Goal: Task Accomplishment & Management: Manage account settings

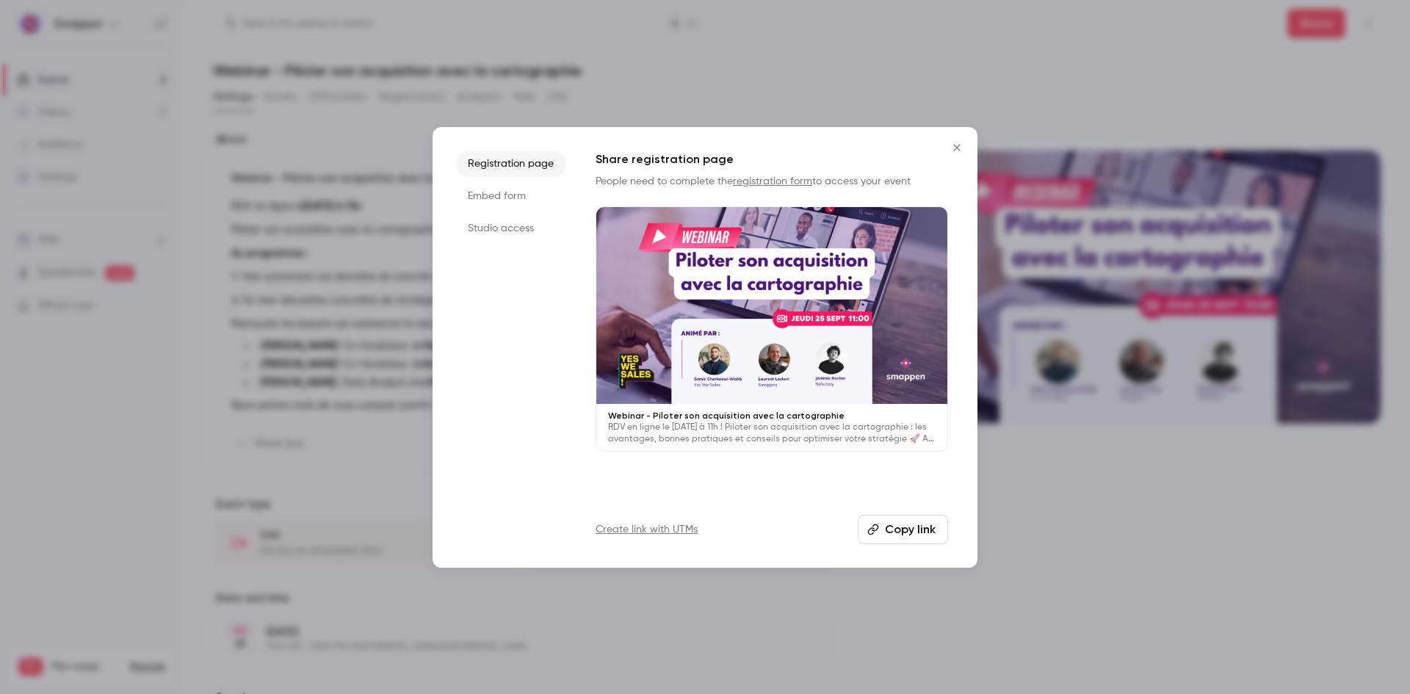
click at [954, 150] on icon "Close" at bounding box center [956, 147] width 7 height 7
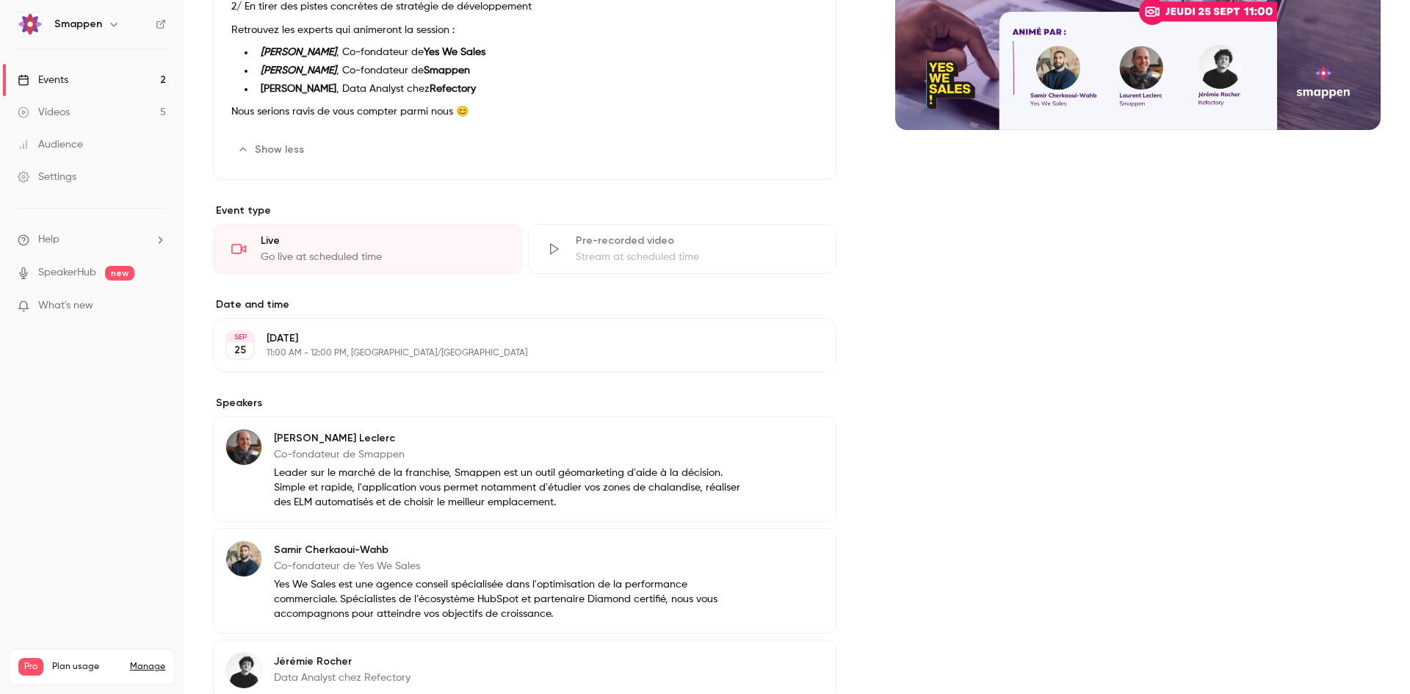
scroll to position [458, 0]
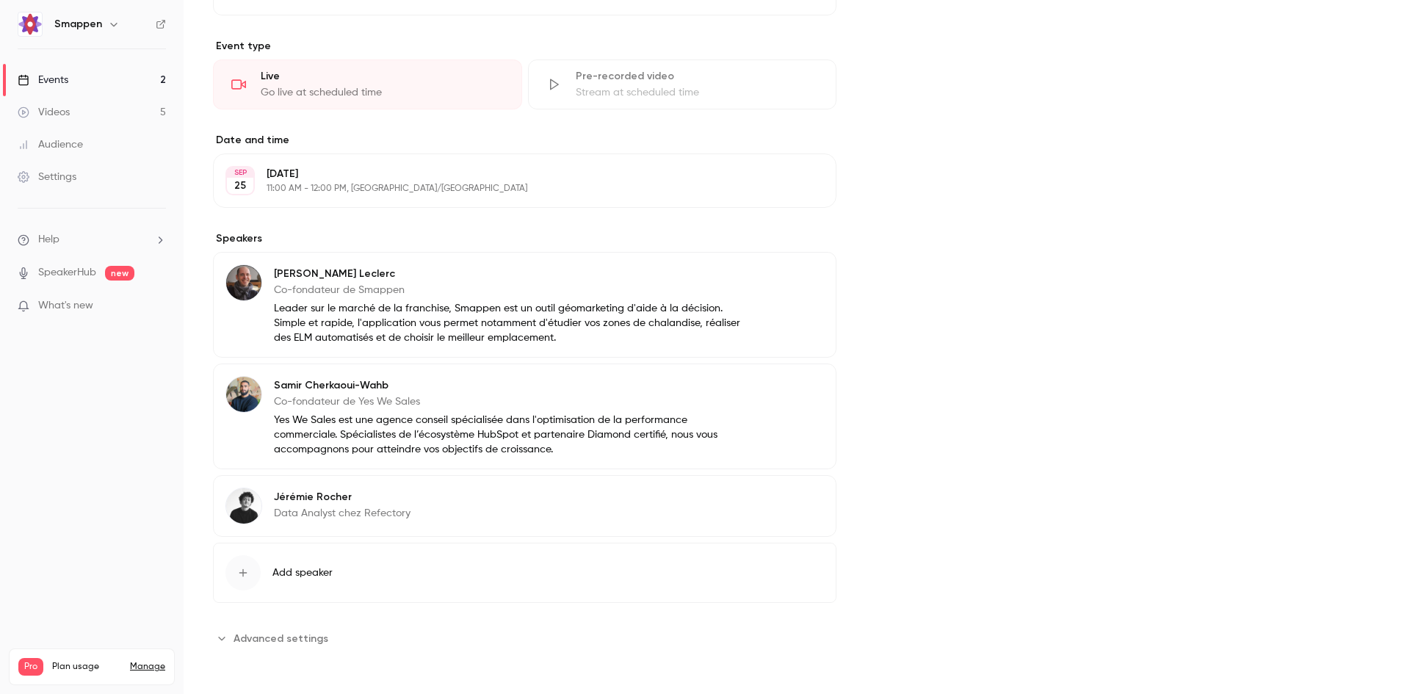
click at [770, 501] on button "Edit" at bounding box center [797, 498] width 54 height 23
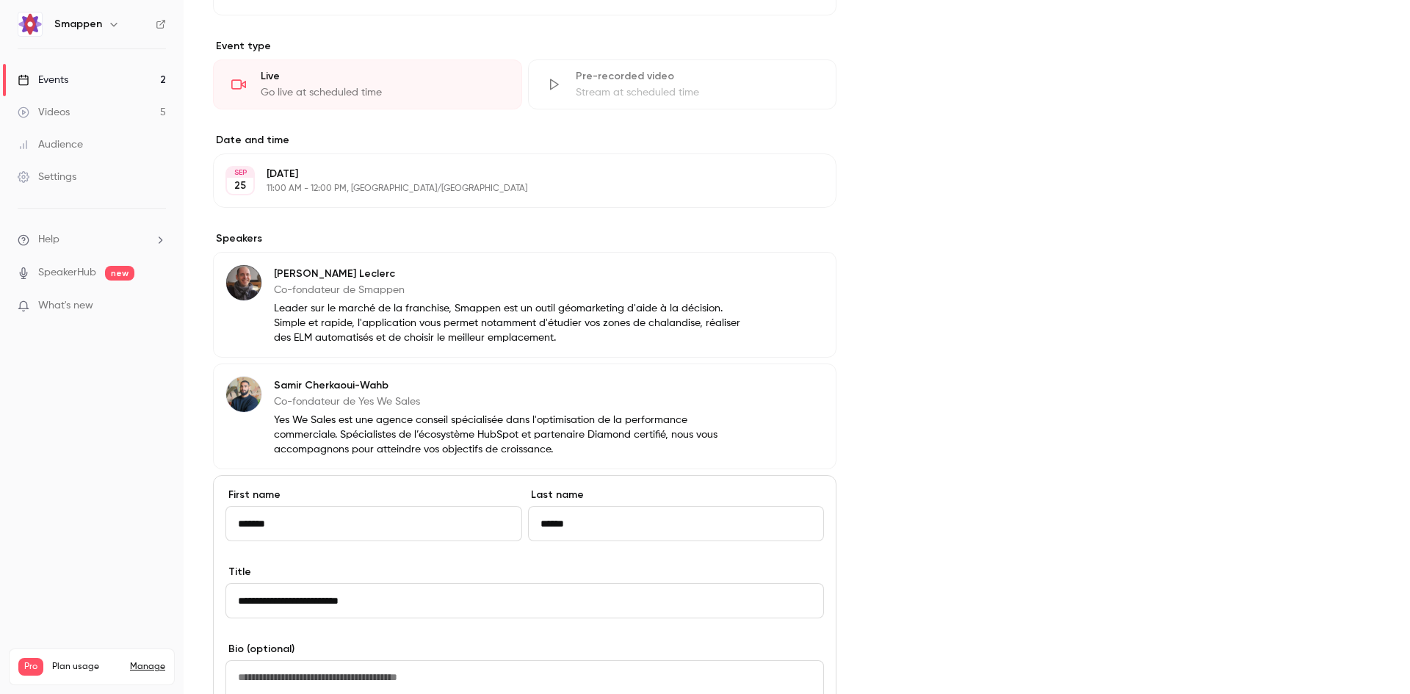
click at [358, 675] on textarea at bounding box center [524, 691] width 598 height 63
paste textarea "**********"
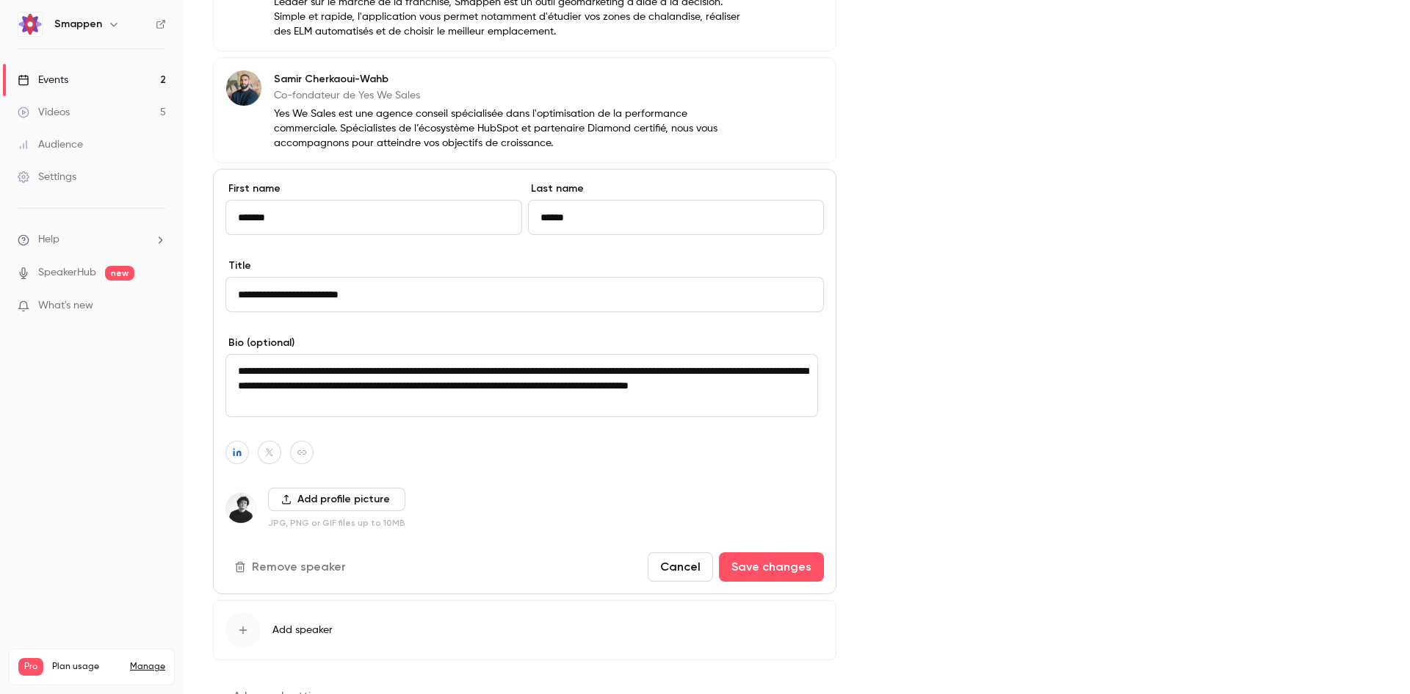
scroll to position [770, 0]
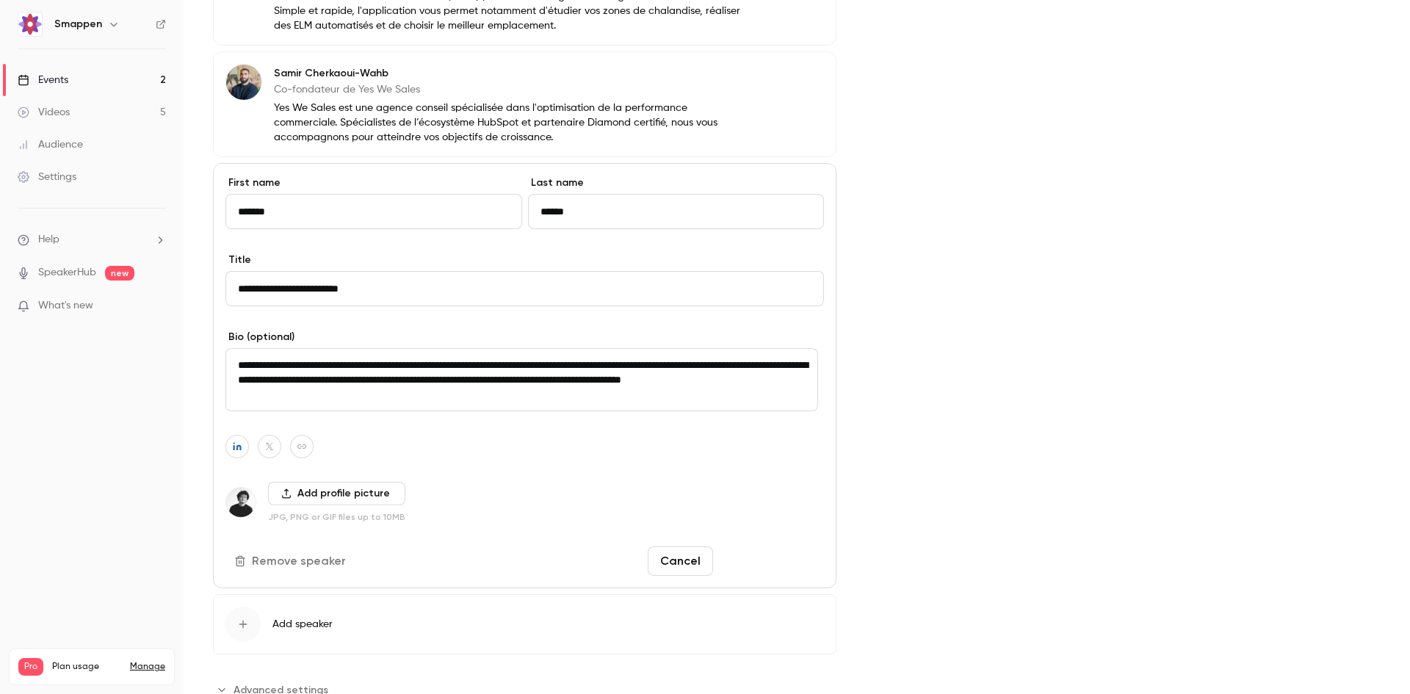
type textarea "**********"
click at [757, 556] on button "Save changes" at bounding box center [771, 560] width 105 height 29
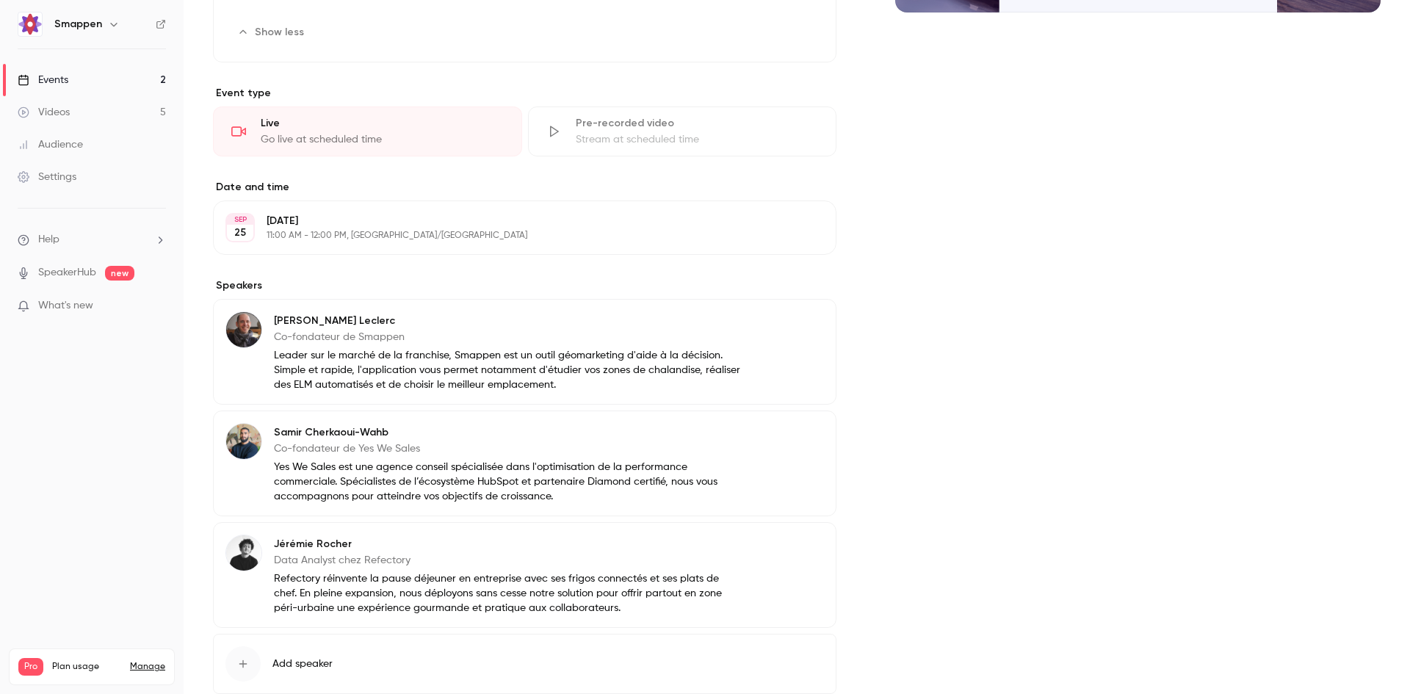
scroll to position [440, 0]
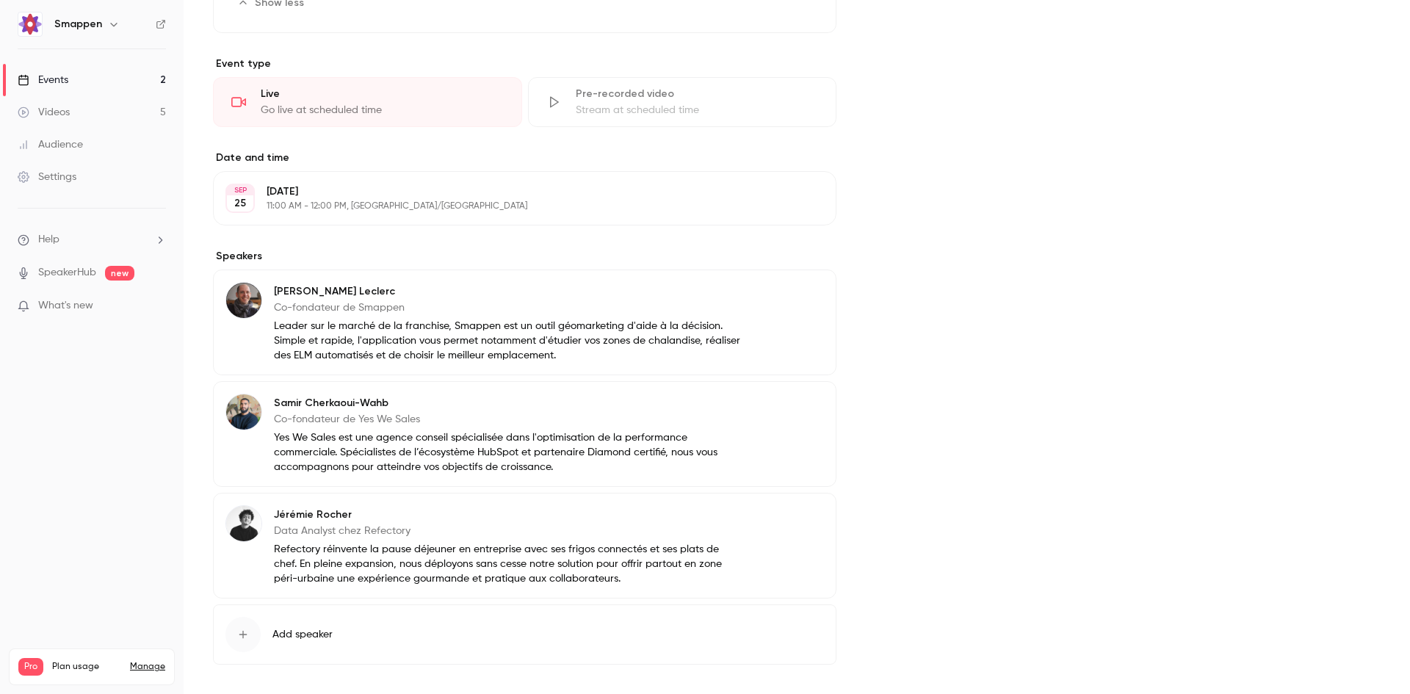
click at [786, 512] on button "Edit" at bounding box center [797, 516] width 54 height 23
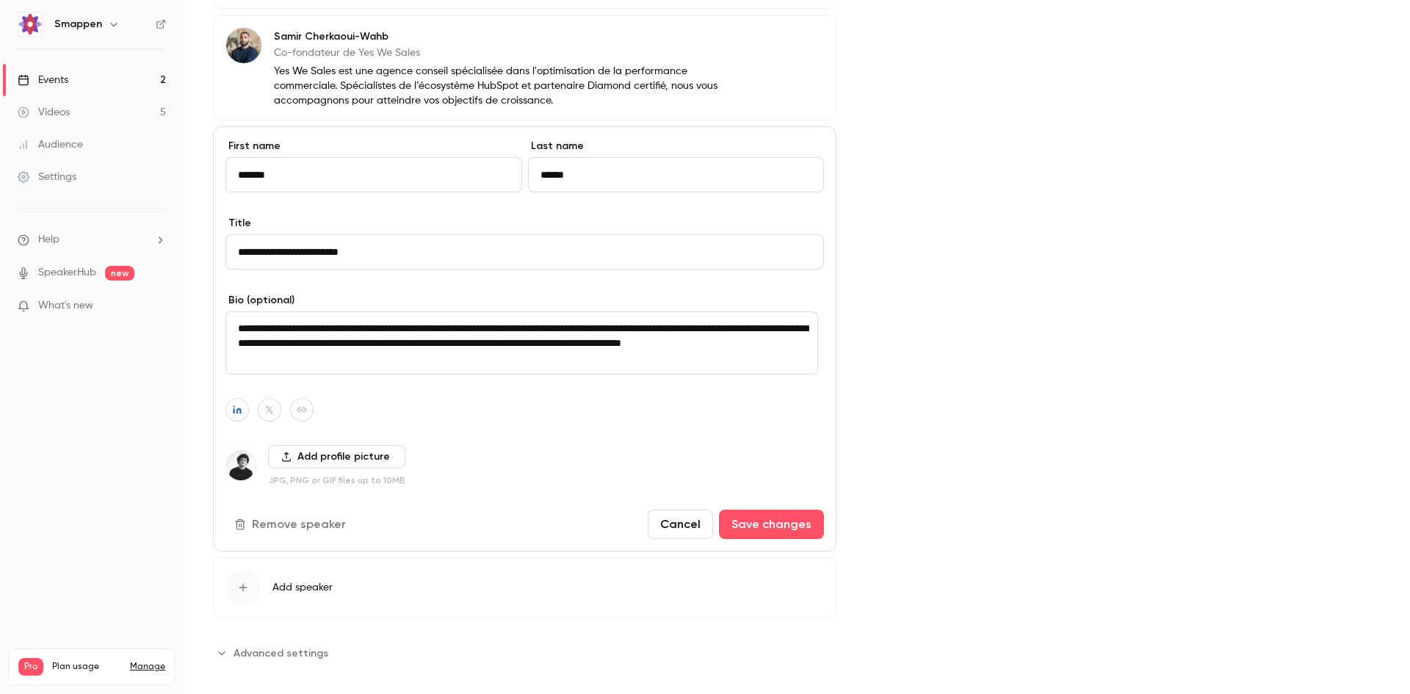
scroll to position [808, 0]
click at [383, 361] on textarea "**********" at bounding box center [521, 342] width 592 height 63
paste textarea
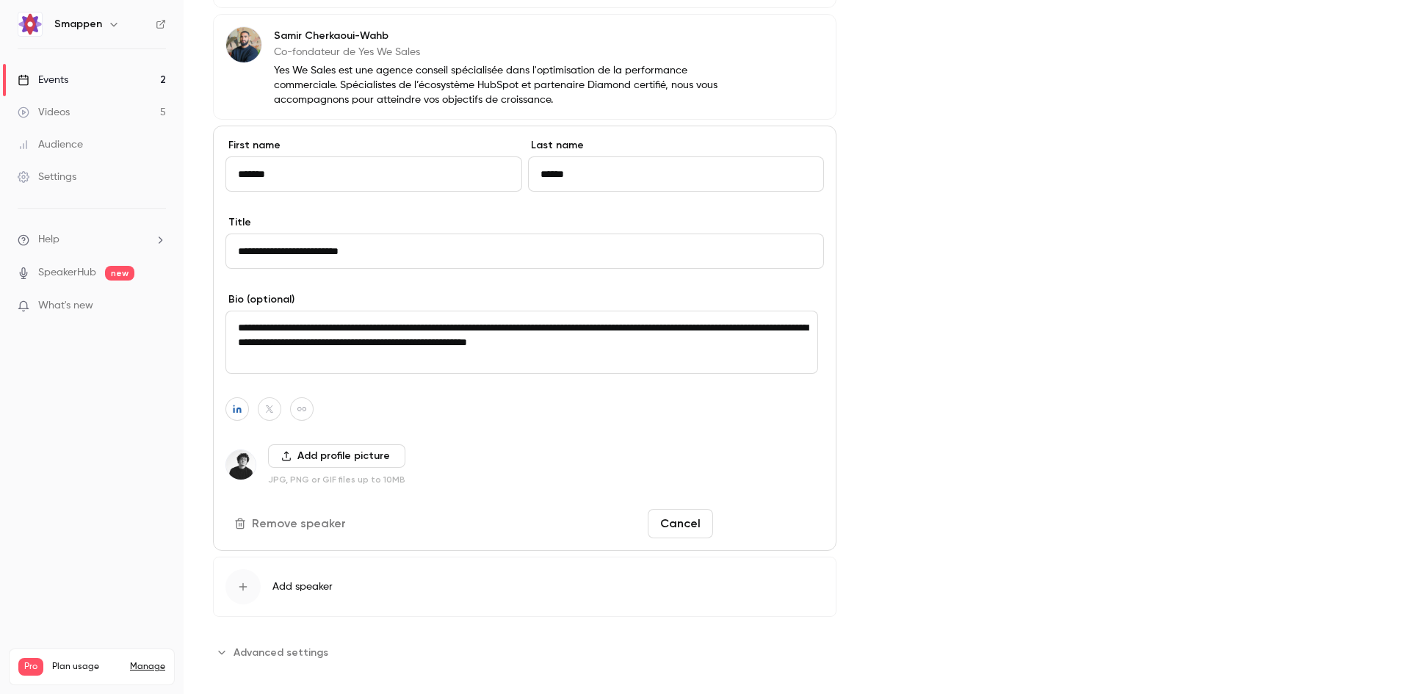
type textarea "**********"
click at [794, 517] on button "Save changes" at bounding box center [771, 523] width 105 height 29
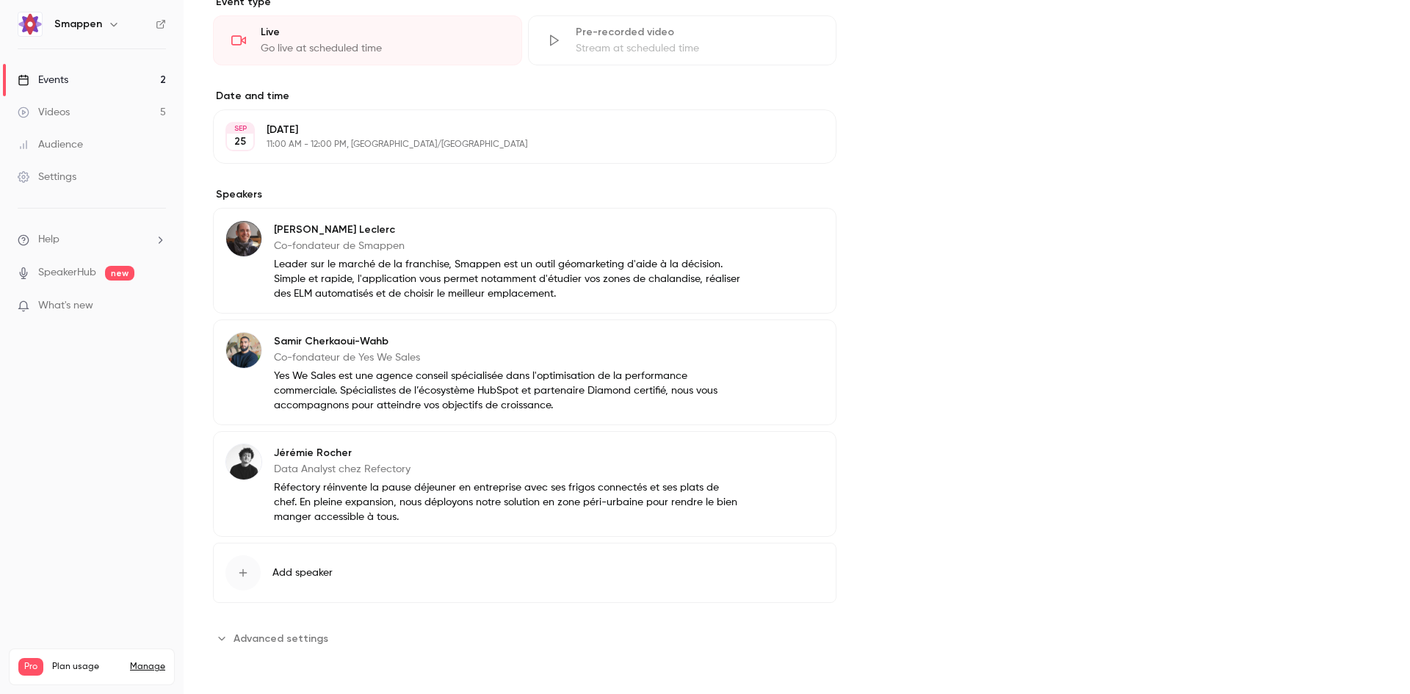
scroll to position [62, 0]
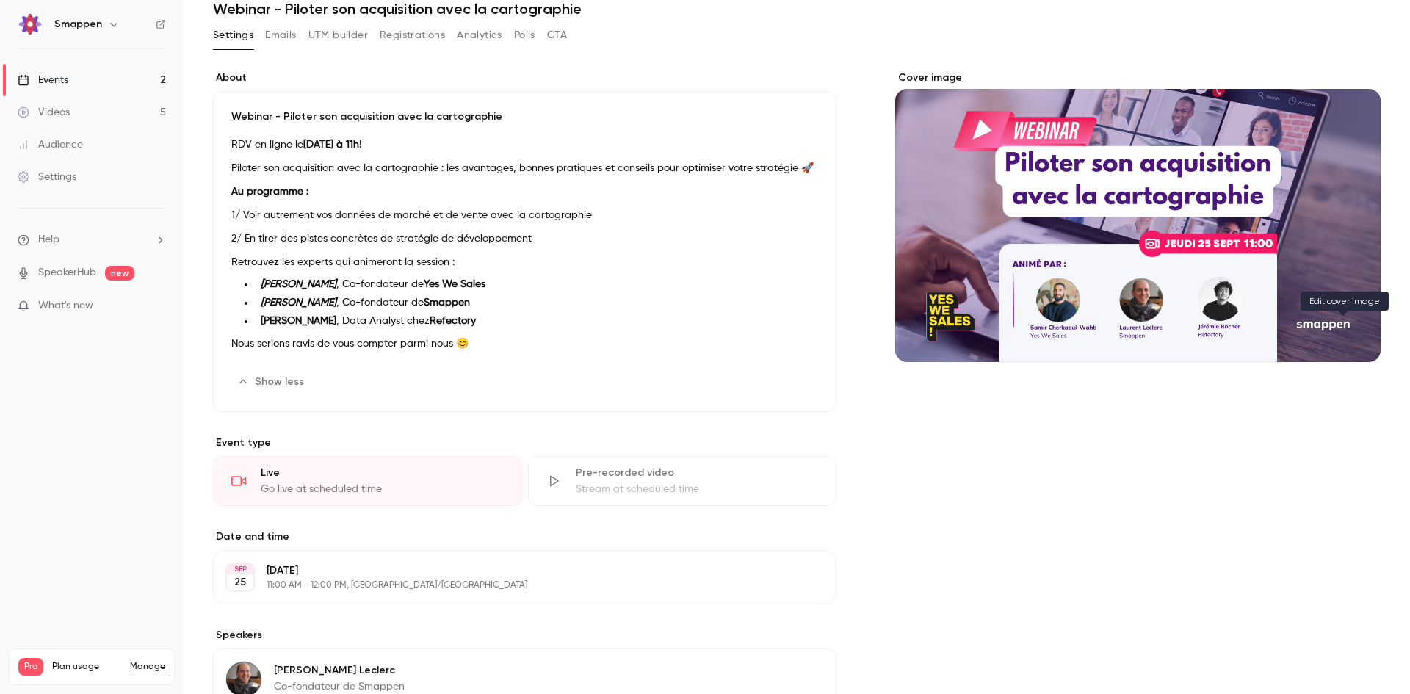
click at [1346, 336] on icon "Cover image" at bounding box center [1354, 336] width 16 height 12
click at [1339, 324] on button "Cover image" at bounding box center [1353, 335] width 29 height 29
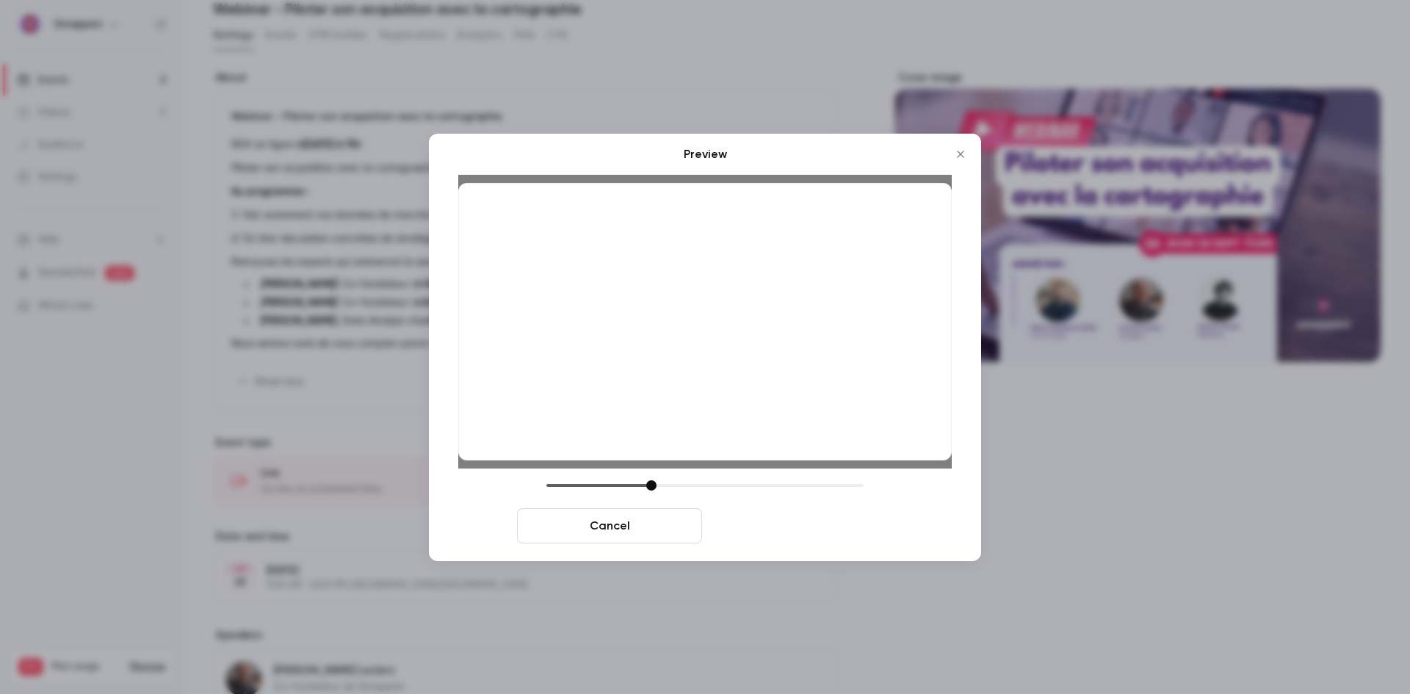
click at [859, 532] on button "Save cover" at bounding box center [800, 525] width 185 height 35
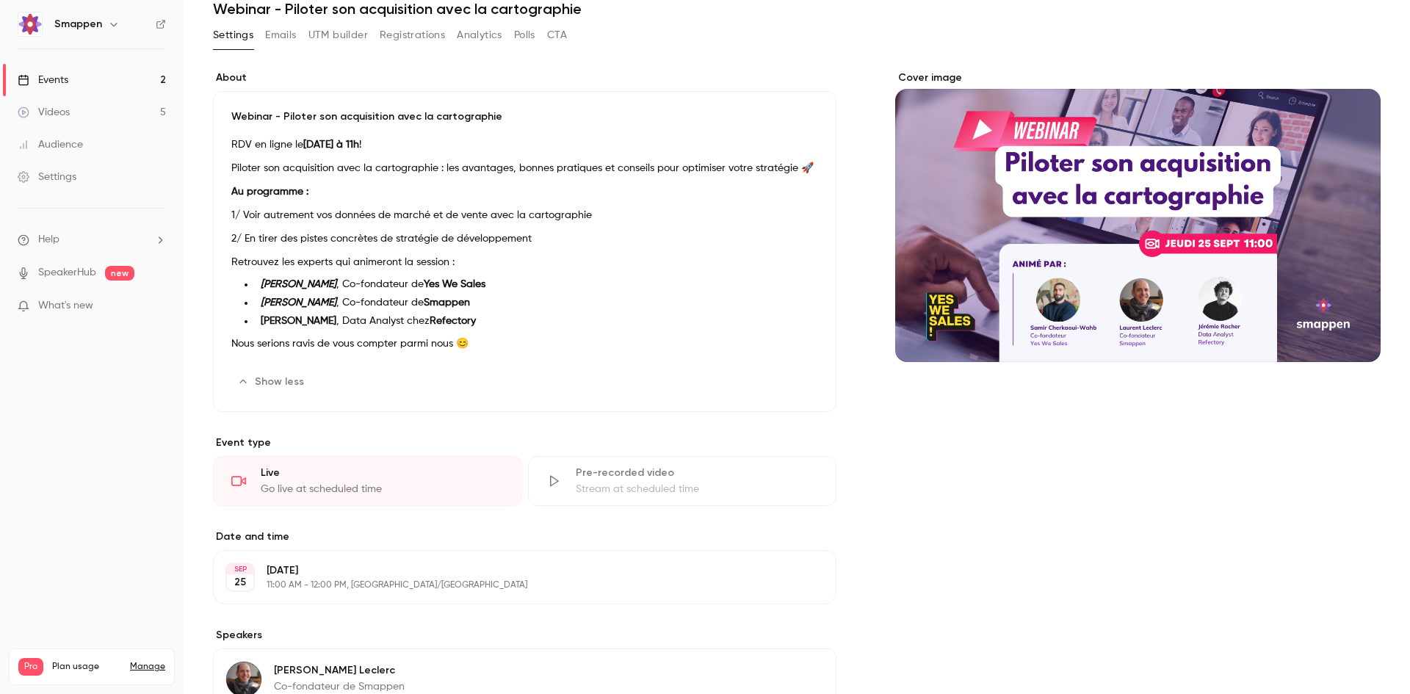
click at [296, 37] on button "Emails" at bounding box center [280, 34] width 31 height 23
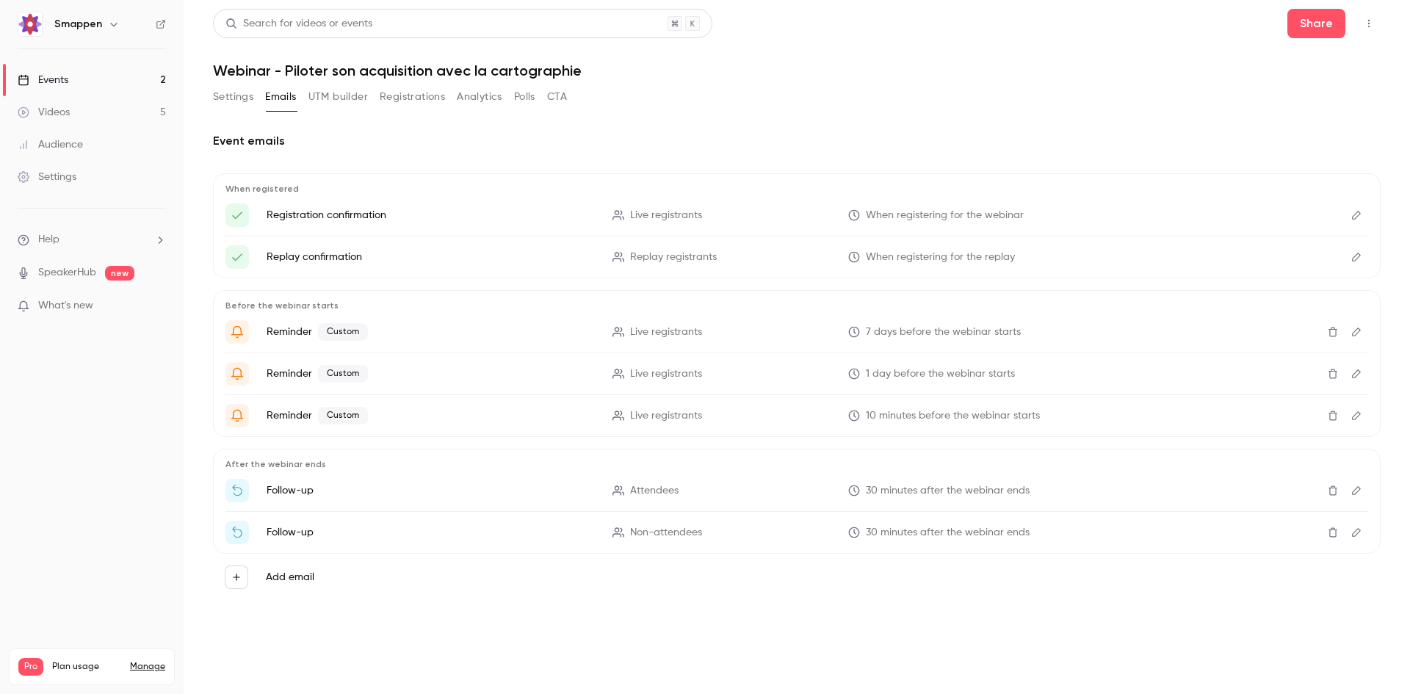
click at [248, 95] on button "Settings" at bounding box center [233, 96] width 40 height 23
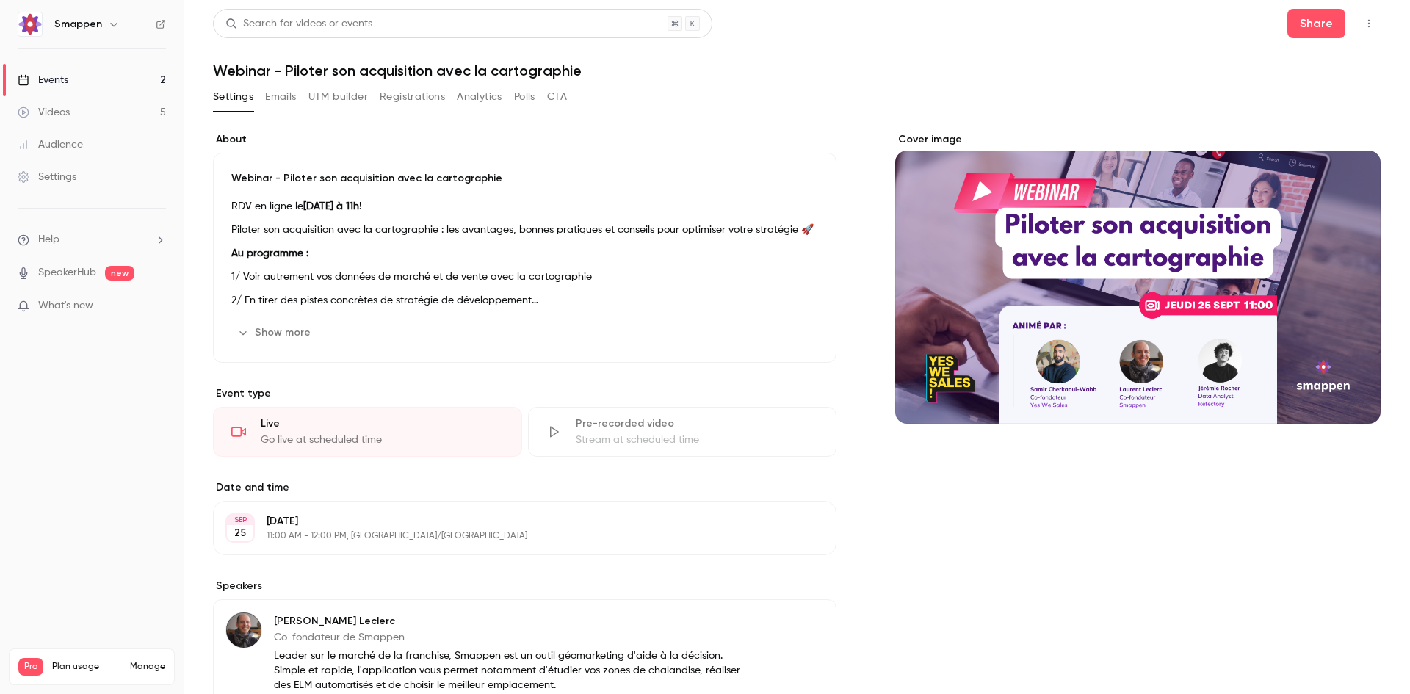
click at [401, 96] on button "Registrations" at bounding box center [412, 96] width 65 height 23
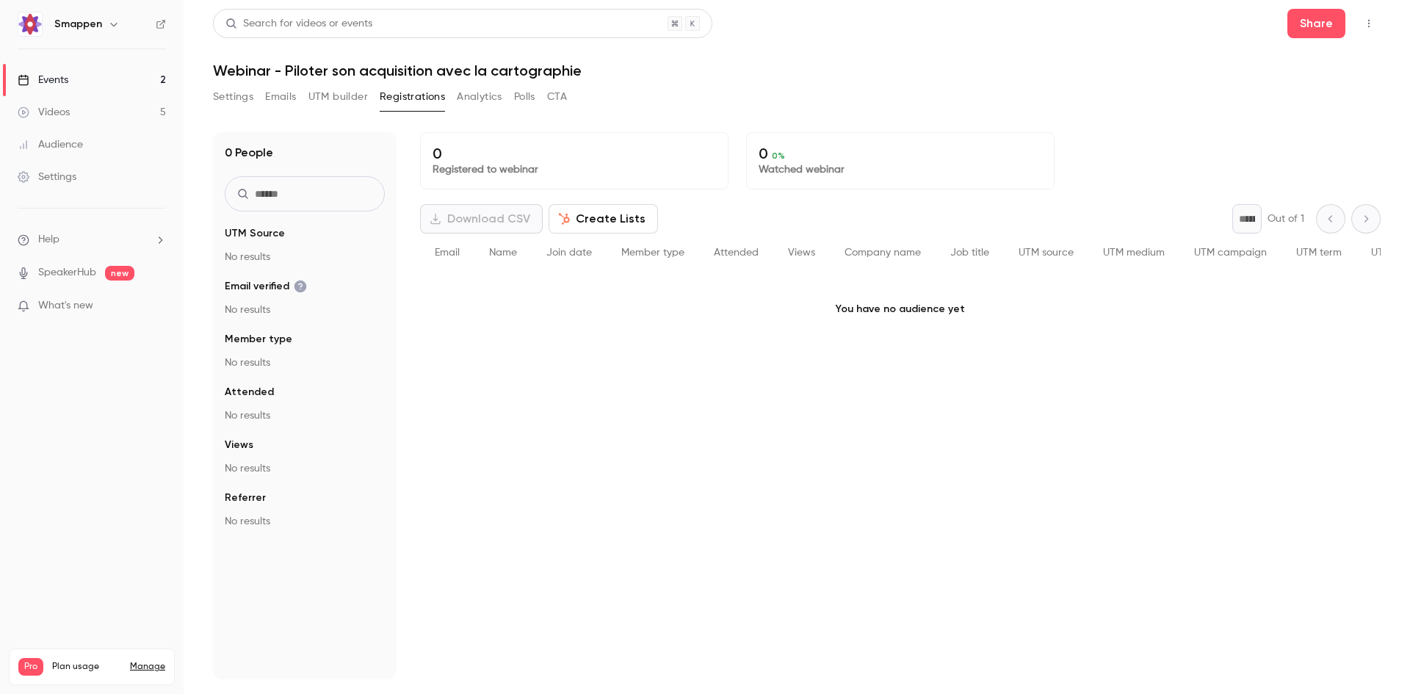
click at [239, 90] on button "Settings" at bounding box center [233, 96] width 40 height 23
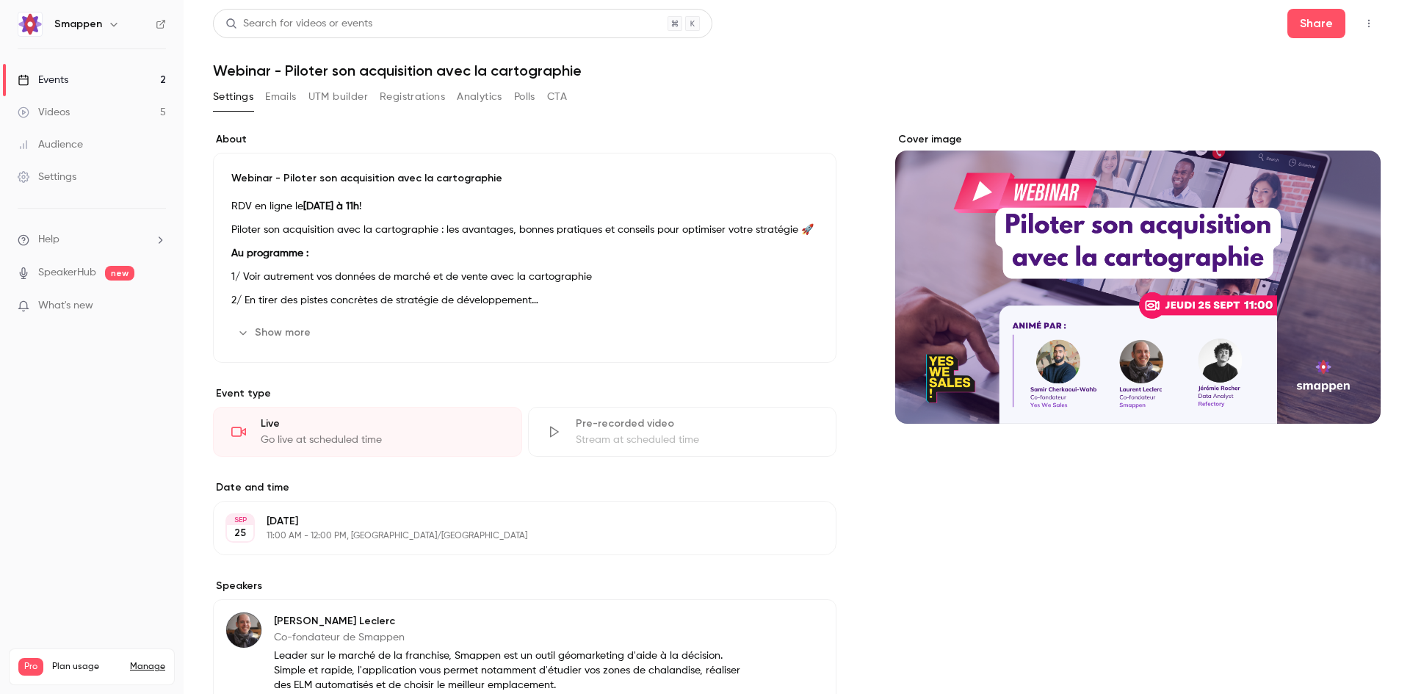
click at [145, 79] on link "Events 2" at bounding box center [92, 80] width 184 height 32
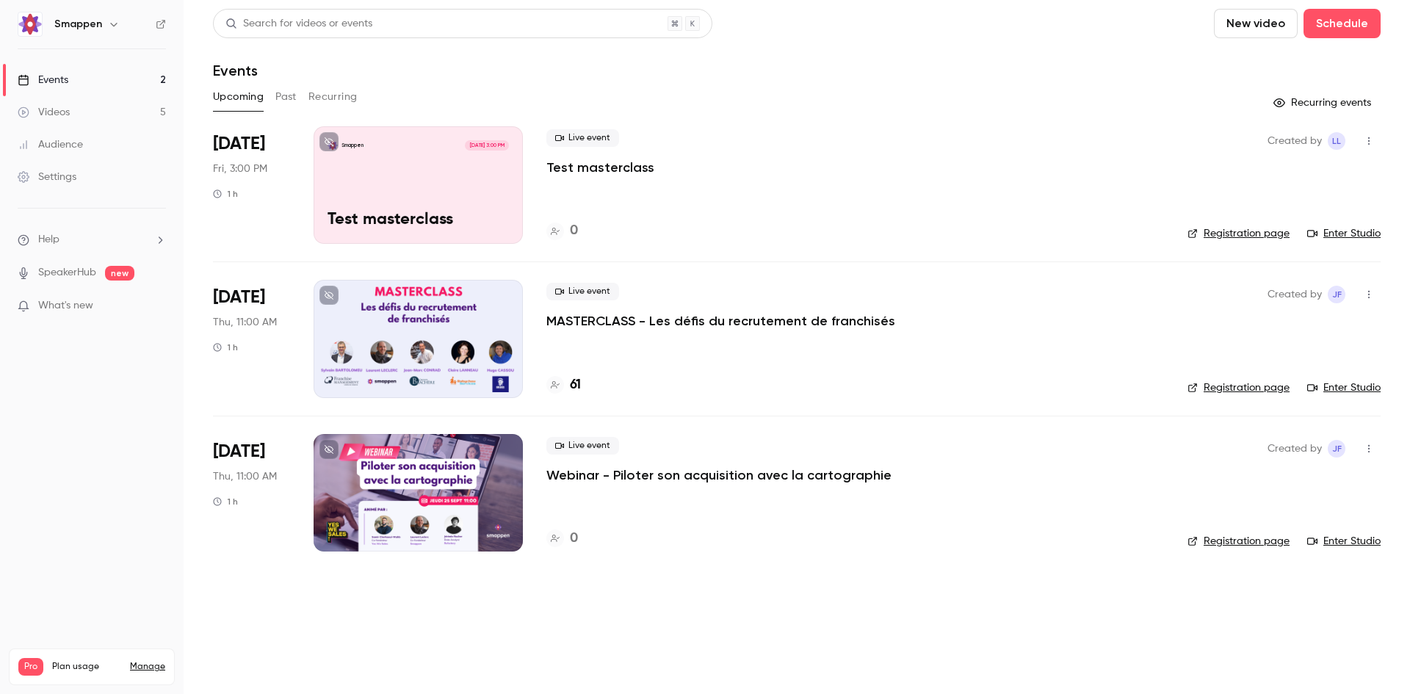
click at [1230, 545] on link "Registration page" at bounding box center [1238, 541] width 102 height 15
